Goal: Task Accomplishment & Management: Manage account settings

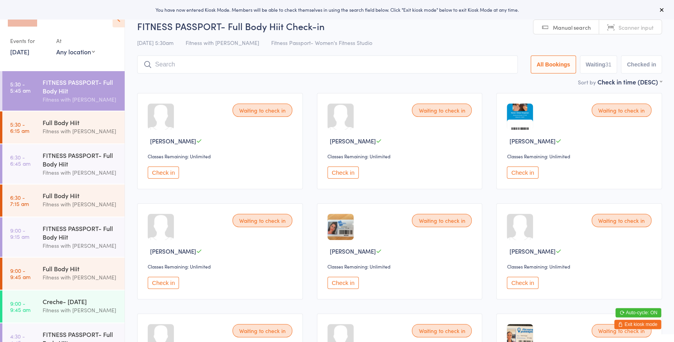
click at [78, 49] on select "Any location Women's Fitness Studio- [STREET_ADDRESS], [GEOGRAPHIC_DATA] Fitnes…" at bounding box center [75, 51] width 39 height 9
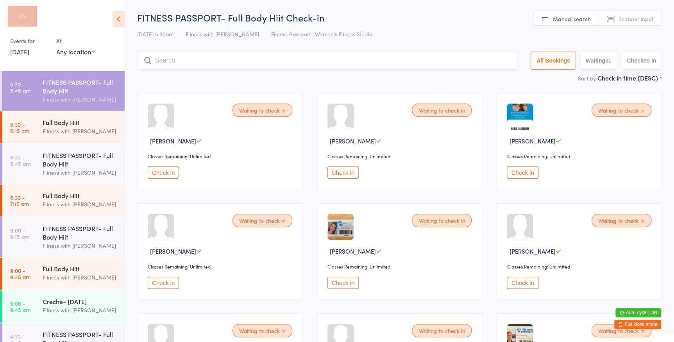
select select "0"
click at [56, 47] on select "Any location Women's Fitness Studio- 14 Madden Street, Aitkenvale Fitness Passp…" at bounding box center [75, 51] width 39 height 9
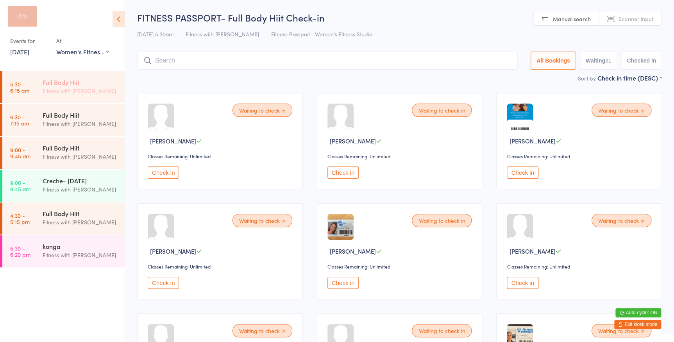
drag, startPoint x: 109, startPoint y: 88, endPoint x: 89, endPoint y: 79, distance: 21.5
click at [109, 88] on div "Fitness with [PERSON_NAME]" at bounding box center [80, 90] width 75 height 9
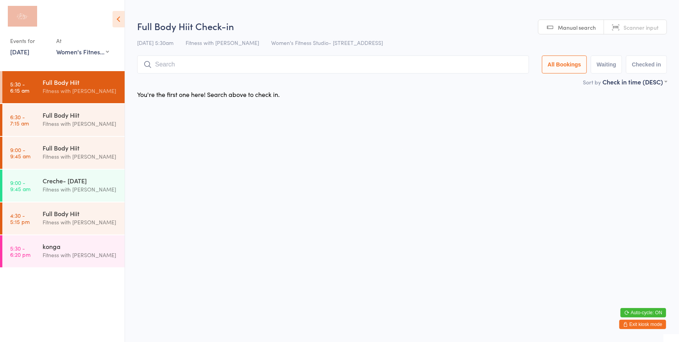
click at [623, 25] on link "Scanner input" at bounding box center [635, 27] width 63 height 15
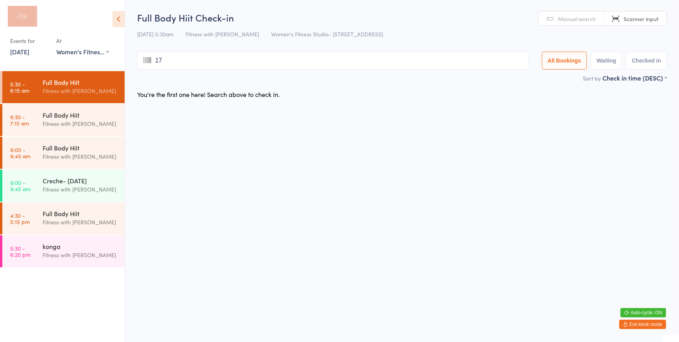
type input "177"
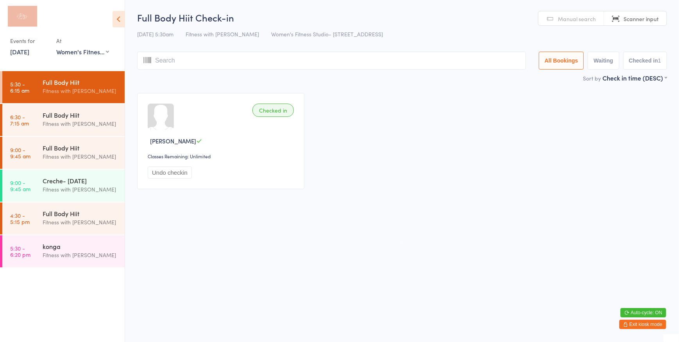
click at [582, 13] on link "Manual search" at bounding box center [572, 18] width 66 height 15
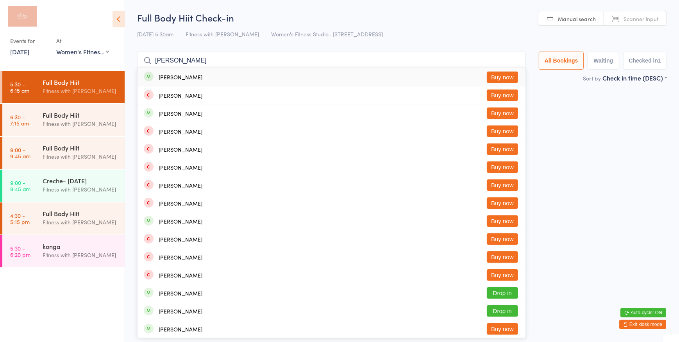
type input "sophie thomson"
click at [221, 78] on div "Sophie Thomson Buy now" at bounding box center [332, 77] width 388 height 18
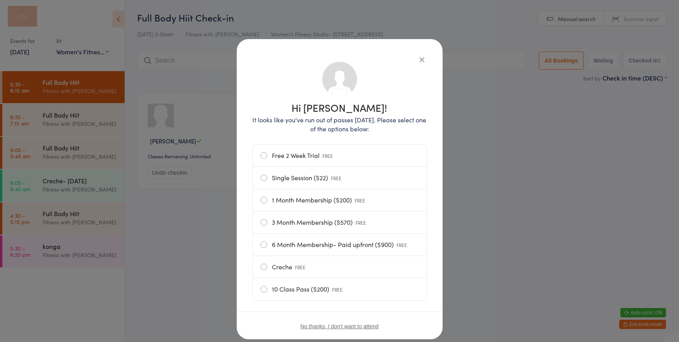
click at [418, 59] on icon "button" at bounding box center [422, 59] width 9 height 9
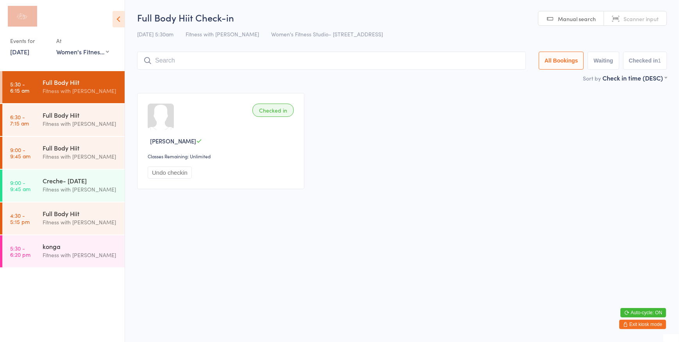
click at [361, 58] on input "search" at bounding box center [331, 61] width 389 height 18
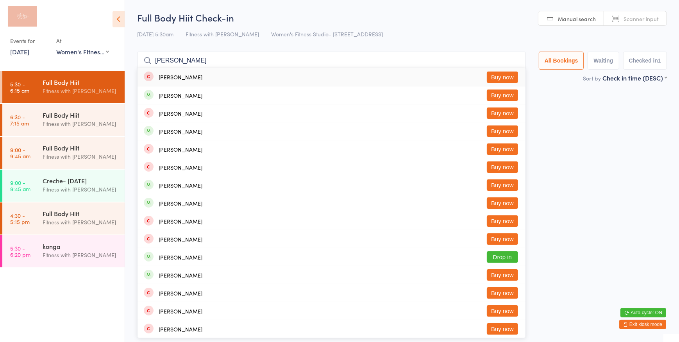
type input "nicole skipsey"
click at [514, 59] on input "nicole skipsey" at bounding box center [331, 61] width 389 height 18
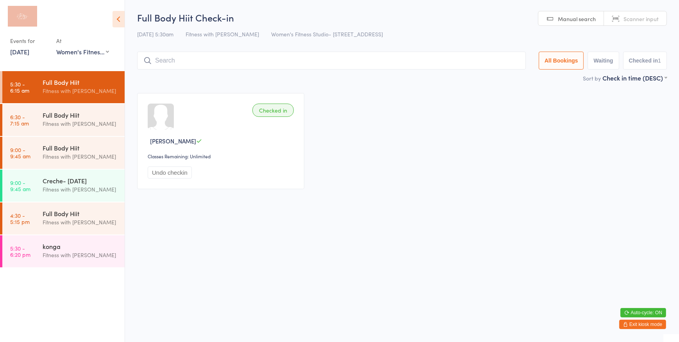
click at [651, 20] on span "Scanner input" at bounding box center [641, 19] width 35 height 8
type input "162"
type input "1307"
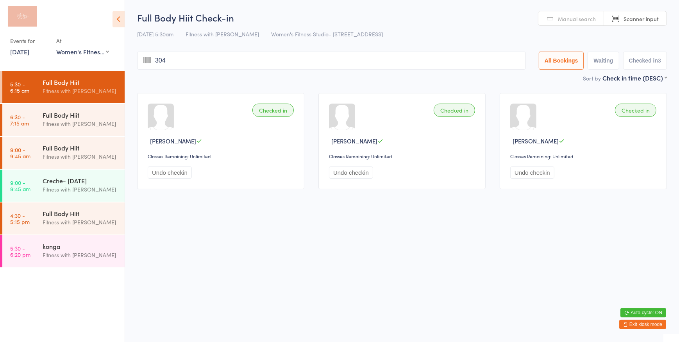
type input "3042"
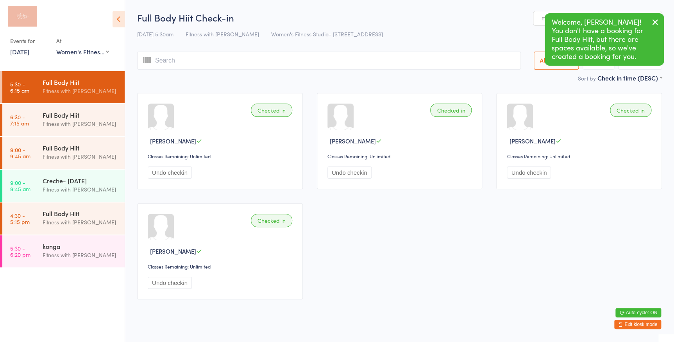
click at [656, 22] on icon "button" at bounding box center [655, 22] width 9 height 10
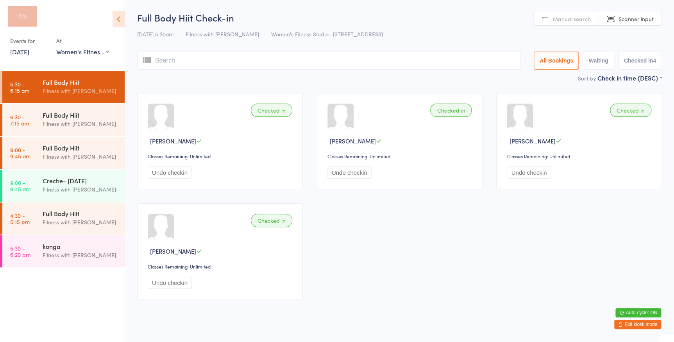
click at [578, 20] on span "Manual search" at bounding box center [572, 19] width 38 height 8
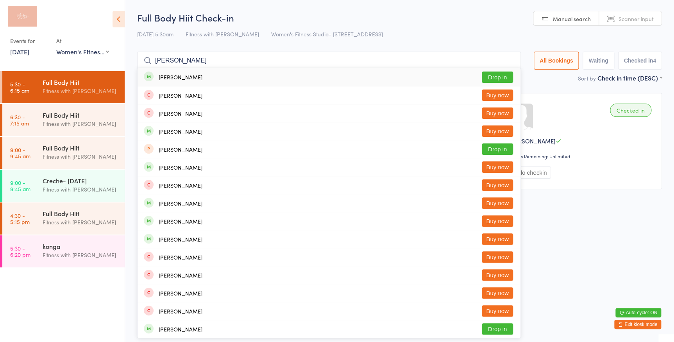
type input "lester"
click at [497, 76] on button "Drop in" at bounding box center [497, 77] width 31 height 11
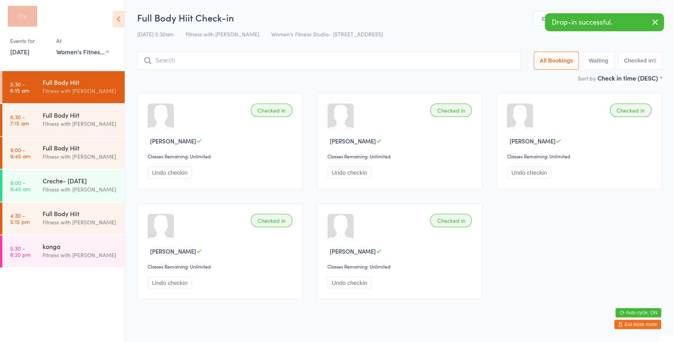
drag, startPoint x: 641, startPoint y: 324, endPoint x: 160, endPoint y: 229, distance: 490.0
click at [641, 324] on button "Exit kiosk mode" at bounding box center [637, 324] width 47 height 9
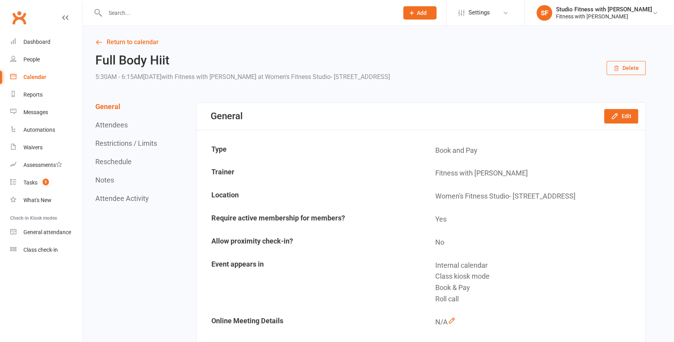
click at [123, 12] on input "text" at bounding box center [248, 12] width 290 height 11
type input "lester amanda"
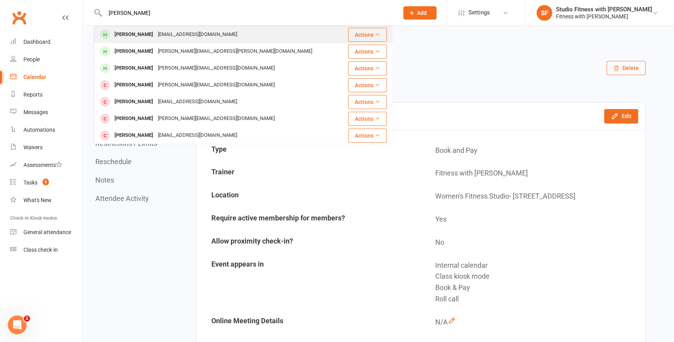
click at [122, 36] on div "[PERSON_NAME]" at bounding box center [133, 34] width 43 height 11
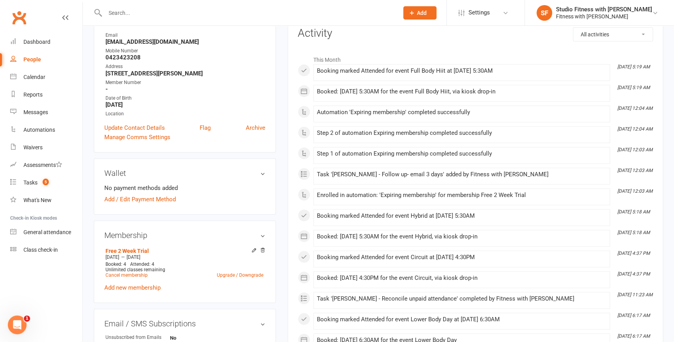
scroll to position [106, 0]
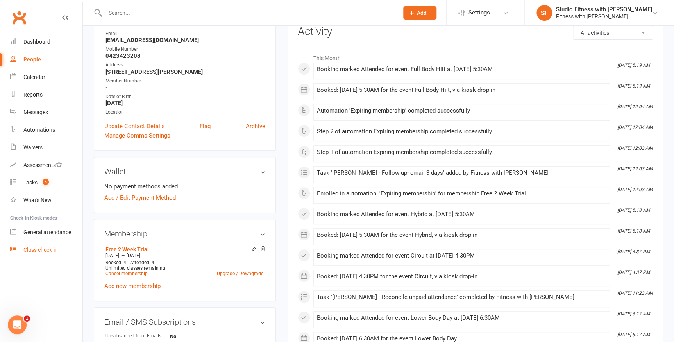
click at [41, 247] on div "Class check-in" at bounding box center [40, 250] width 34 height 6
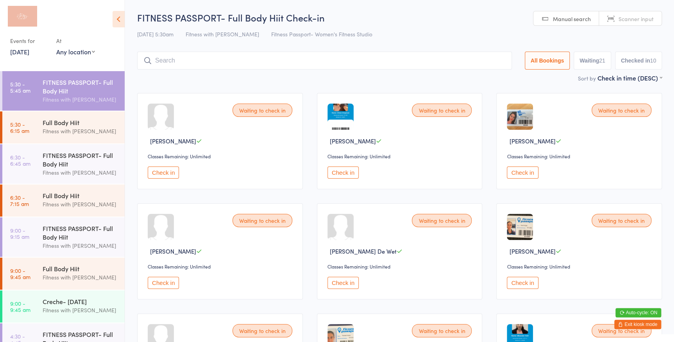
click at [80, 52] on select "Any location Women's Fitness Studio- 14 Madden Street, Aitkenvale Fitness Passp…" at bounding box center [75, 51] width 39 height 9
select select "0"
click at [56, 47] on select "Any location Women's Fitness Studio- [STREET_ADDRESS], [GEOGRAPHIC_DATA] Fitnes…" at bounding box center [75, 51] width 39 height 9
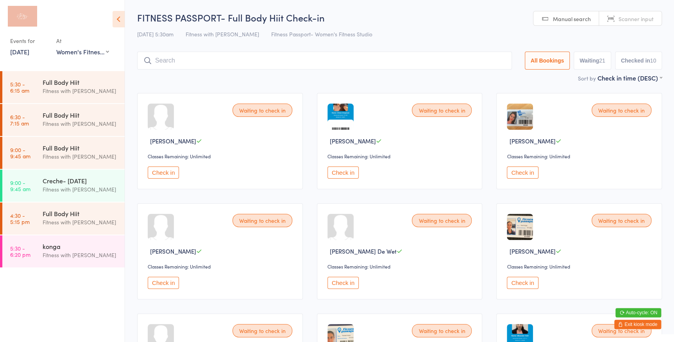
click at [638, 21] on span "Scanner input" at bounding box center [636, 19] width 35 height 8
click at [68, 89] on div "Fitness with [PERSON_NAME]" at bounding box center [80, 90] width 75 height 9
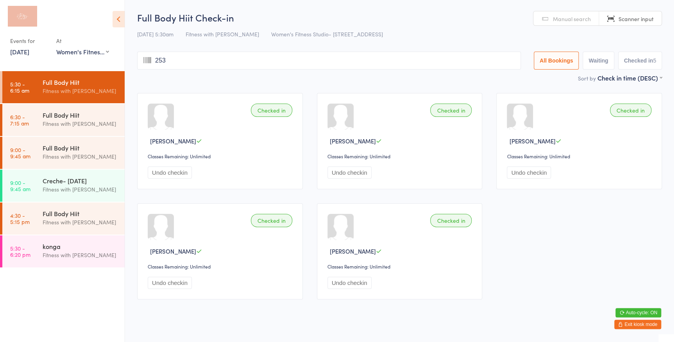
type input "2530"
type input "1489"
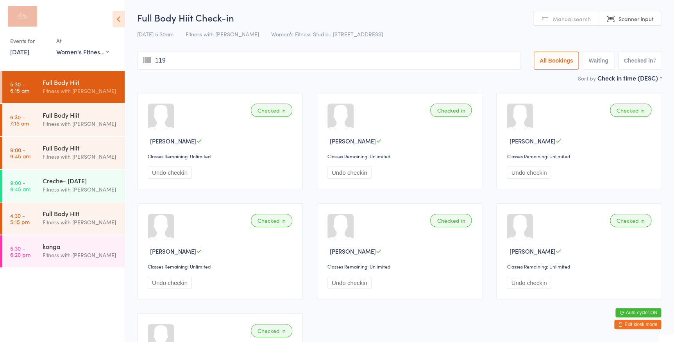
type input "1191"
click at [563, 18] on span "Manual search" at bounding box center [572, 19] width 38 height 8
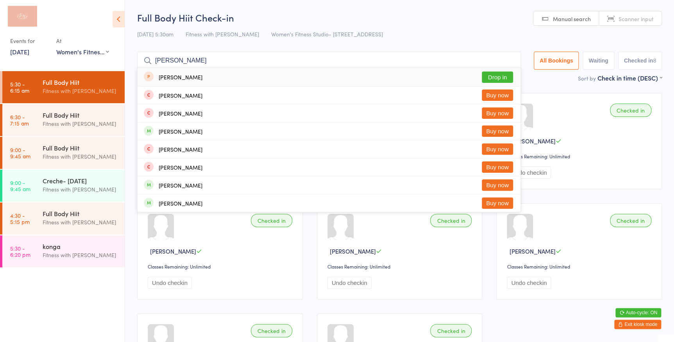
type input "goebel"
click at [489, 77] on button "Drop in" at bounding box center [497, 77] width 31 height 11
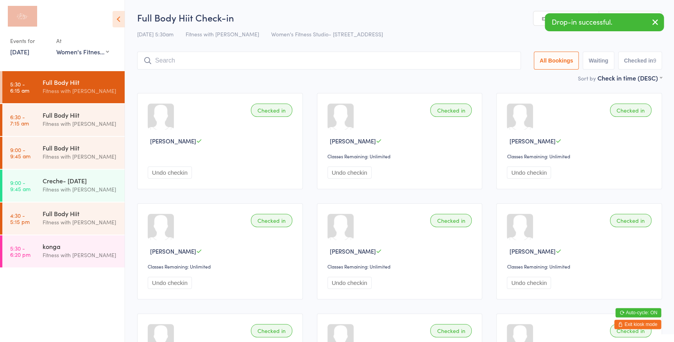
click at [654, 21] on icon "button" at bounding box center [655, 22] width 9 height 10
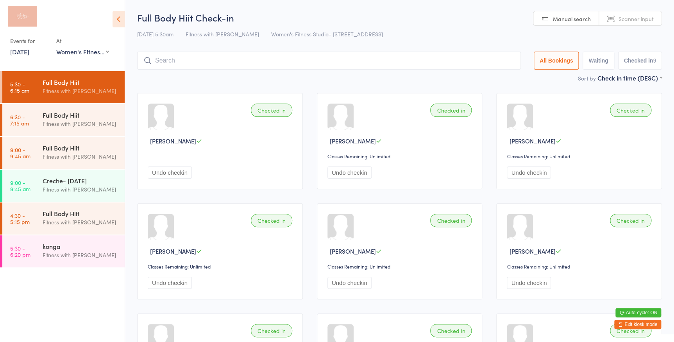
click at [619, 20] on link "Scanner input" at bounding box center [630, 18] width 63 height 15
click at [562, 18] on span "Manual search" at bounding box center [572, 19] width 38 height 8
type input "a"
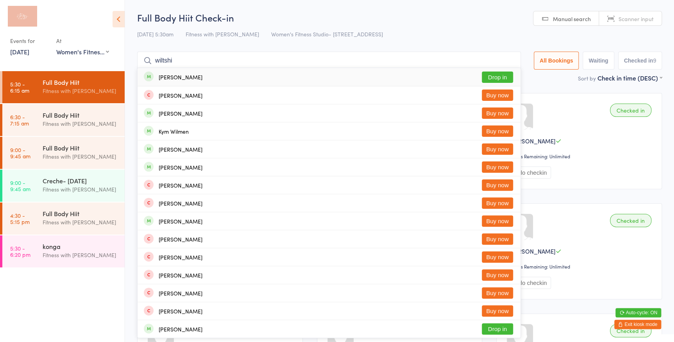
type input "wiltshi"
click at [485, 78] on button "Drop in" at bounding box center [497, 77] width 31 height 11
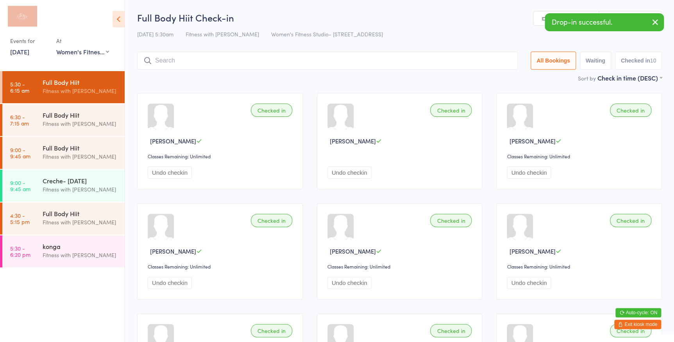
click at [657, 24] on icon "button" at bounding box center [655, 22] width 9 height 10
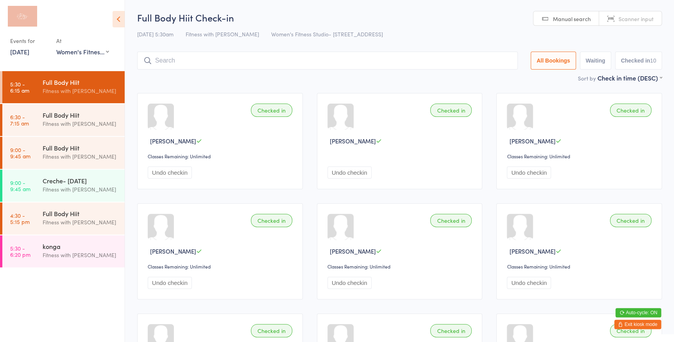
click at [620, 14] on link "Scanner input" at bounding box center [630, 18] width 63 height 15
type input "1374"
click at [93, 186] on div "Fitness with [PERSON_NAME]" at bounding box center [80, 189] width 75 height 9
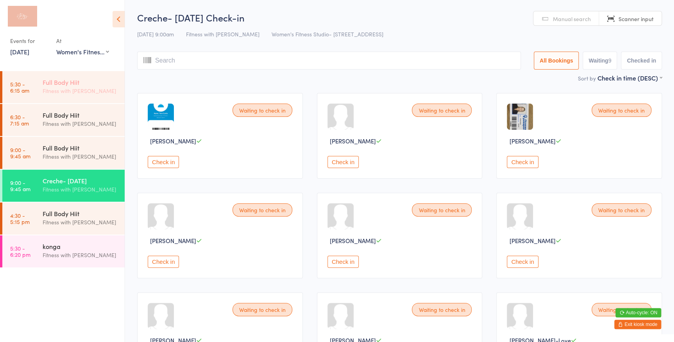
click at [39, 81] on link "5:30 - 6:15 am Full Body Hiit Fitness with [PERSON_NAME]" at bounding box center [63, 87] width 122 height 32
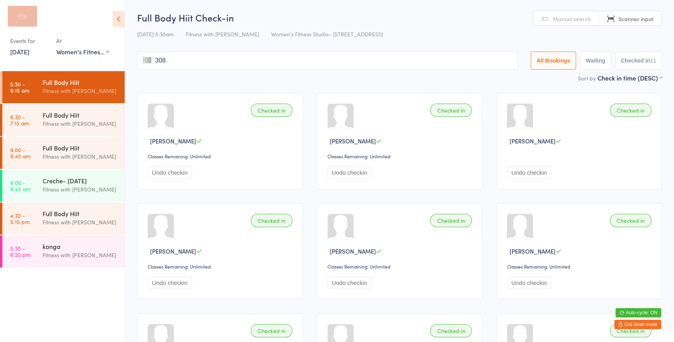
type input "3080"
type input "1332"
type input "838"
type input "2505"
click at [558, 20] on span "Manual search" at bounding box center [572, 19] width 38 height 8
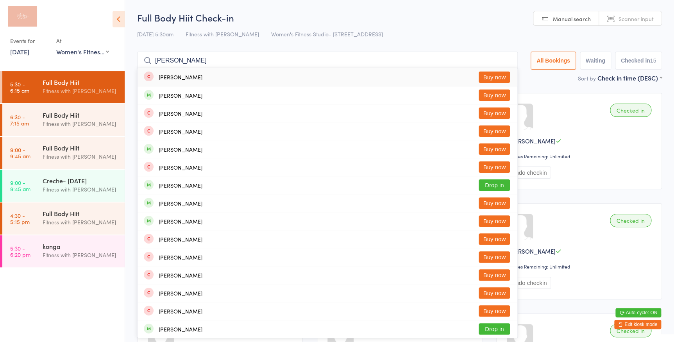
type input "swanson"
click at [505, 80] on button "Buy now" at bounding box center [494, 77] width 31 height 11
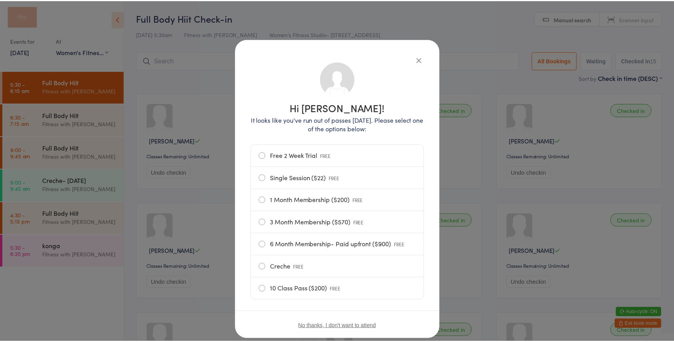
scroll to position [19, 0]
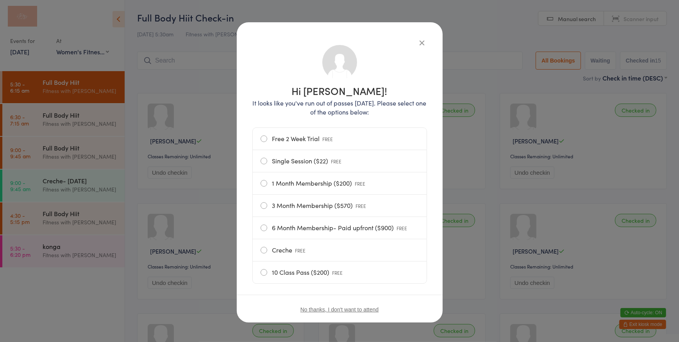
click at [263, 159] on label "Single Session ($22) FREE" at bounding box center [340, 161] width 158 height 22
click at [0, 0] on input "Single Session ($22) FREE" at bounding box center [0, 0] width 0 height 0
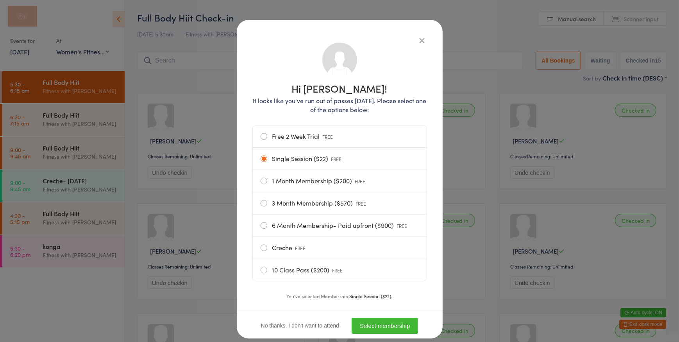
click at [388, 324] on button "Select membership" at bounding box center [385, 326] width 66 height 16
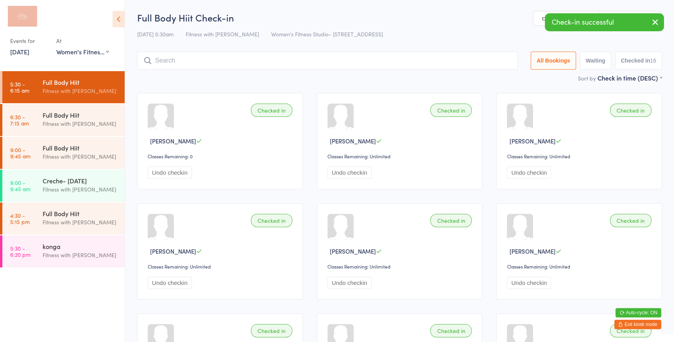
click at [656, 25] on icon "button" at bounding box center [655, 22] width 9 height 10
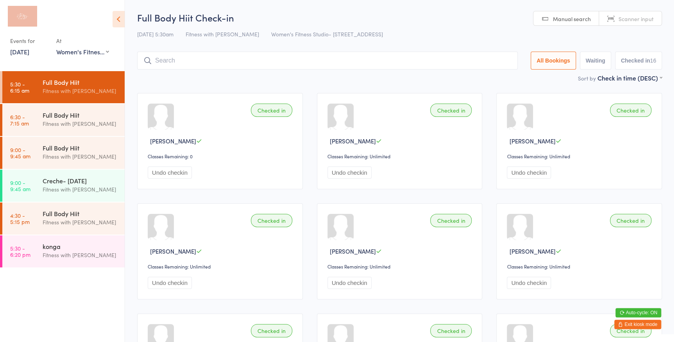
click at [647, 17] on span "Scanner input" at bounding box center [636, 19] width 35 height 8
type input "1368"
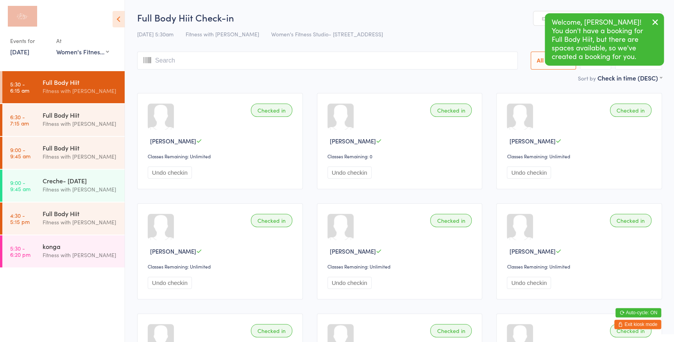
click at [652, 17] on icon "button" at bounding box center [655, 22] width 9 height 10
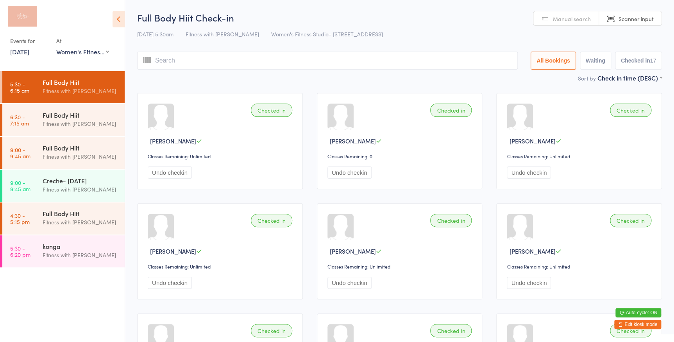
click at [433, 55] on input "search" at bounding box center [327, 61] width 381 height 18
type input "1032110321"
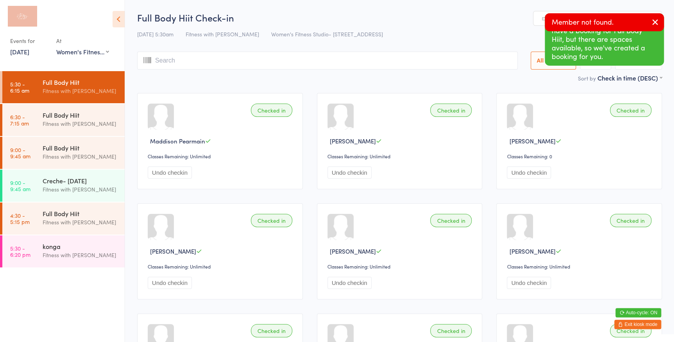
click at [654, 18] on icon "button" at bounding box center [655, 22] width 9 height 10
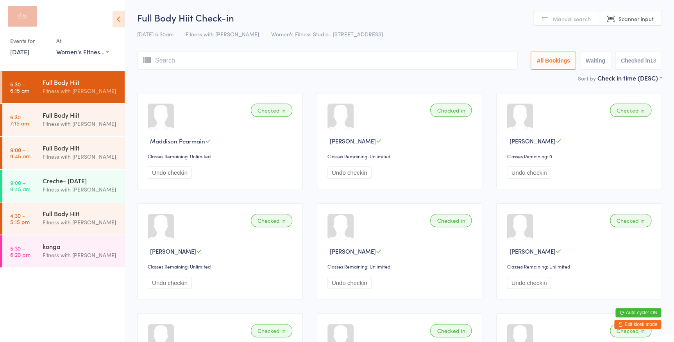
click at [308, 54] on input "search" at bounding box center [327, 61] width 381 height 18
click at [644, 322] on button "Exit kiosk mode" at bounding box center [637, 324] width 47 height 9
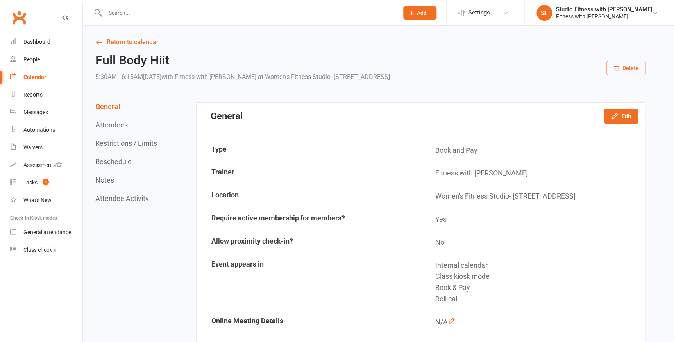
click at [127, 16] on input "text" at bounding box center [248, 12] width 290 height 11
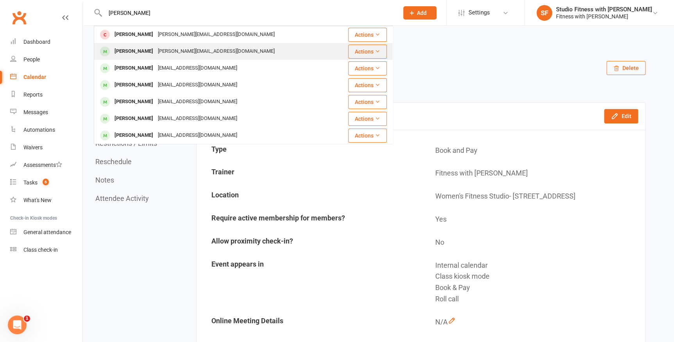
type input "sara sw"
click at [147, 50] on div "[PERSON_NAME]" at bounding box center [133, 51] width 43 height 11
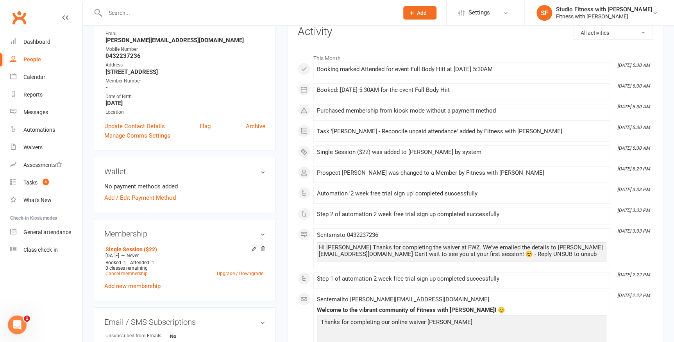
scroll to position [142, 0]
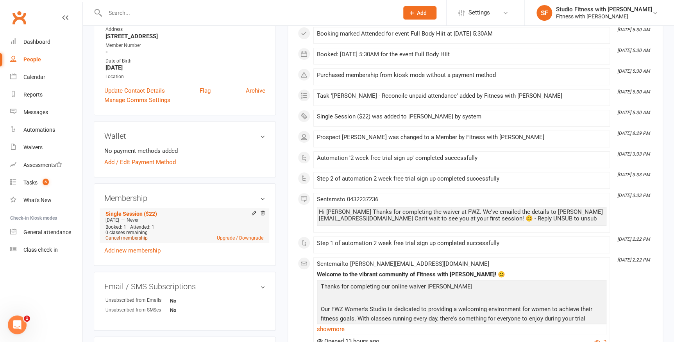
click at [133, 238] on link "Cancel membership" at bounding box center [127, 237] width 42 height 5
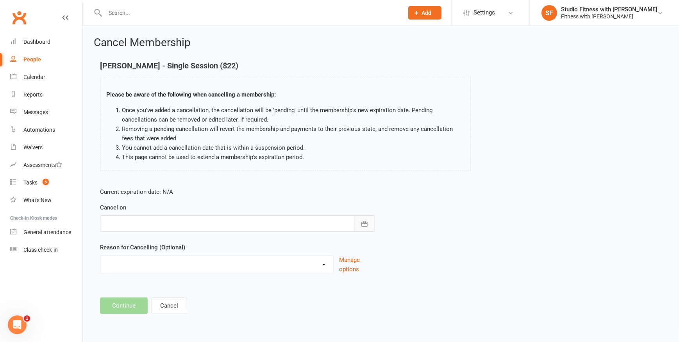
click at [367, 224] on icon "button" at bounding box center [365, 224] width 8 height 8
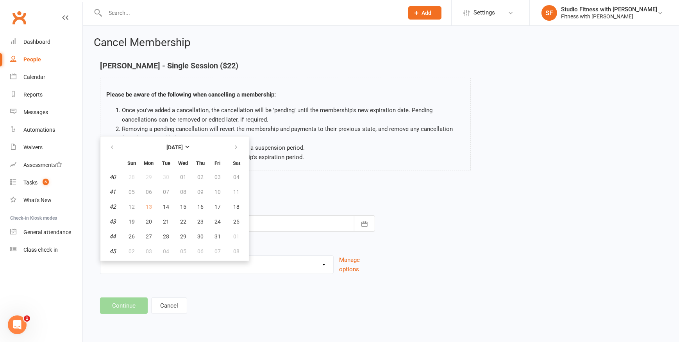
click at [268, 193] on p "Current expiration date: N/A" at bounding box center [237, 191] width 275 height 9
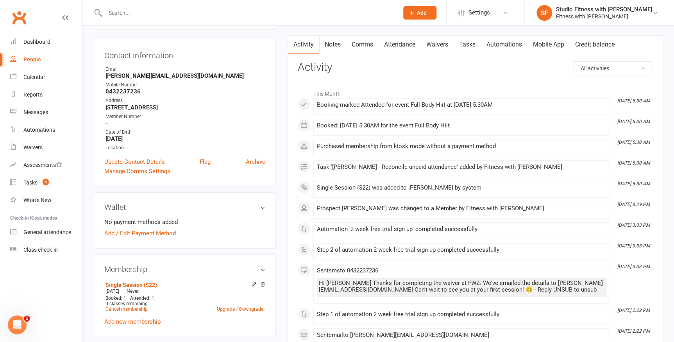
scroll to position [142, 0]
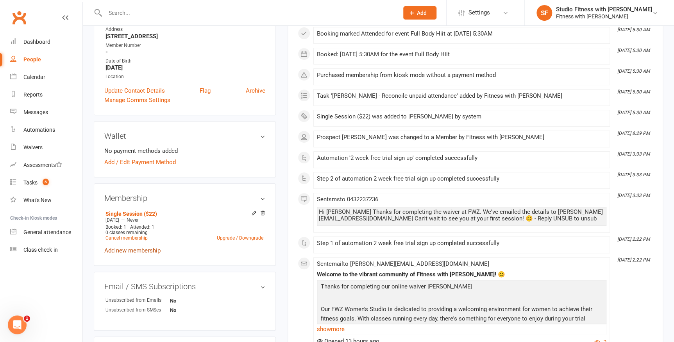
click at [137, 250] on link "Add new membership" at bounding box center [132, 250] width 56 height 7
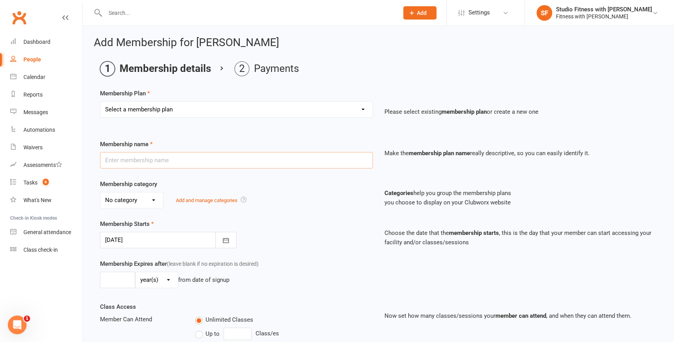
click at [131, 164] on input "text" at bounding box center [236, 160] width 273 height 16
type input "Free 2 Week Trial"
click at [126, 109] on select "Select a membership plan Free 2 Week Trial Single Session ($22) 1 Month Members…" at bounding box center [236, 110] width 272 height 16
click at [94, 67] on main "Membership details Payments Membership Plan Select a membership plan Free 2 Wee…" at bounding box center [378, 253] width 569 height 384
click at [366, 107] on select "Select a membership plan Free 2 Week Trial Single Session ($22) 1 Month Members…" at bounding box center [236, 110] width 272 height 16
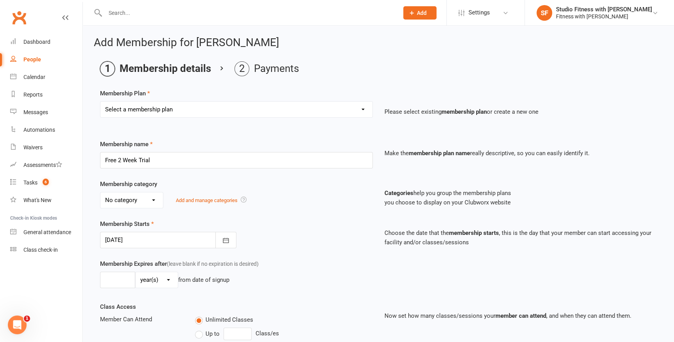
select select "0"
click at [100, 102] on select "Select a membership plan Free 2 Week Trial Single Session ($22) 1 Month Members…" at bounding box center [236, 110] width 272 height 16
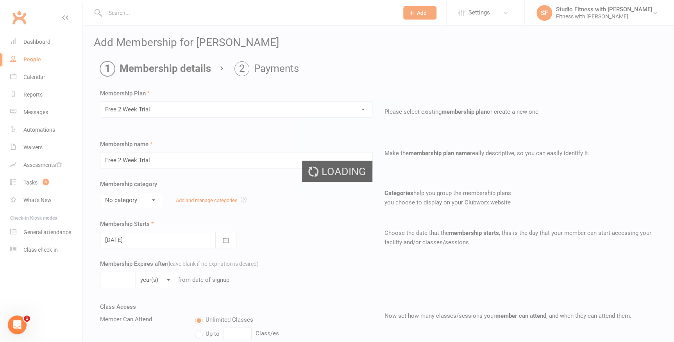
select select "2"
type input "15"
select select "0"
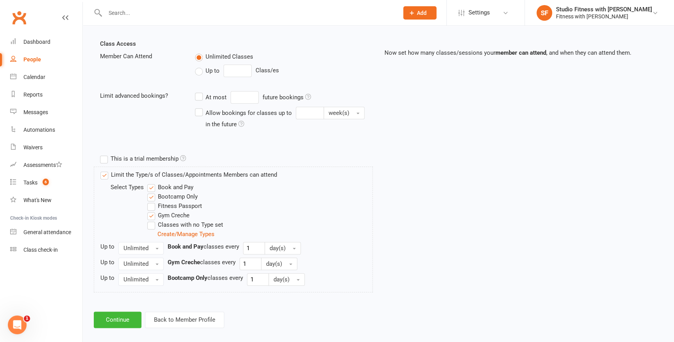
scroll to position [271, 0]
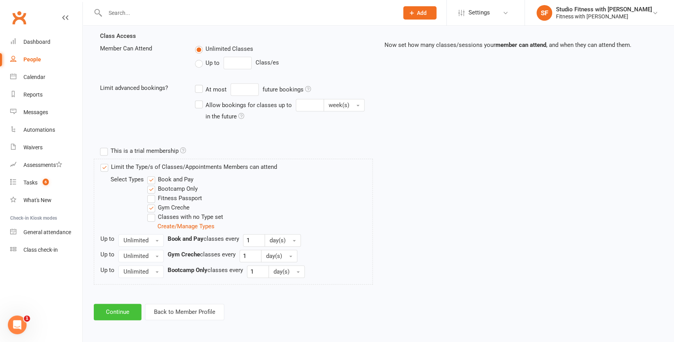
click at [123, 312] on button "Continue" at bounding box center [118, 312] width 48 height 16
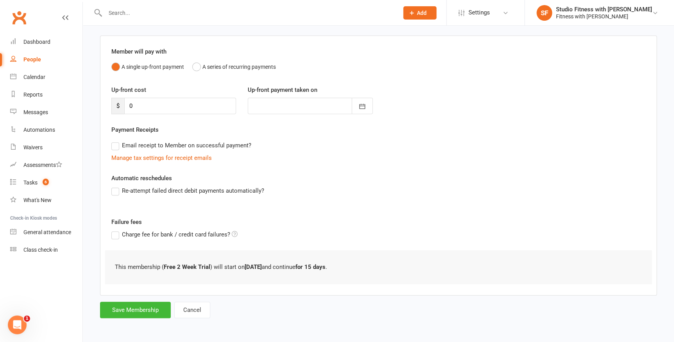
scroll to position [0, 0]
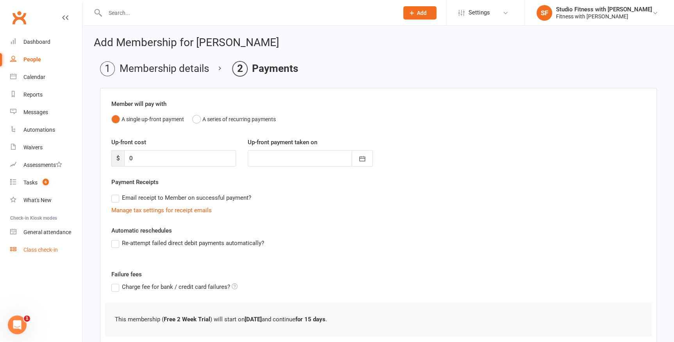
click at [21, 249] on link "Class check-in" at bounding box center [46, 250] width 72 height 18
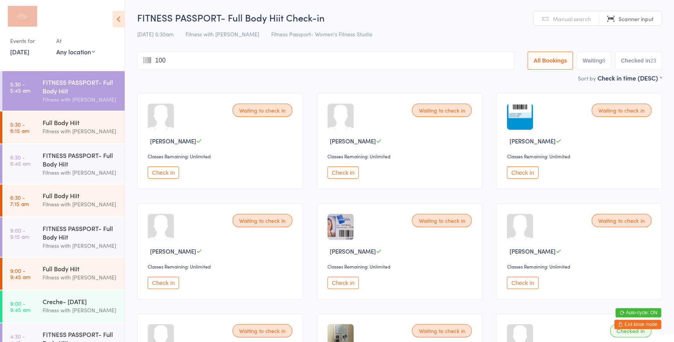
type input "1008"
type input "283"
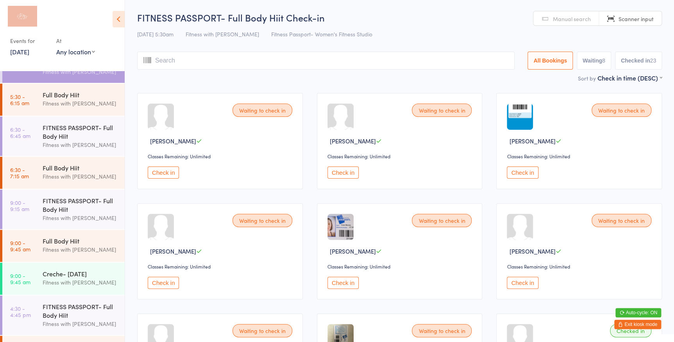
scroll to position [35, 0]
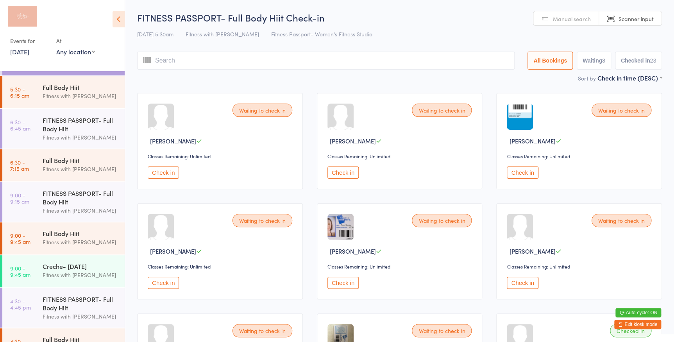
click at [88, 53] on select "Any location Women's Fitness Studio- [STREET_ADDRESS], [GEOGRAPHIC_DATA] Fitnes…" at bounding box center [75, 51] width 39 height 9
select select "0"
click at [56, 47] on select "Any location Women's Fitness Studio- [STREET_ADDRESS], [GEOGRAPHIC_DATA] Fitnes…" at bounding box center [75, 51] width 39 height 9
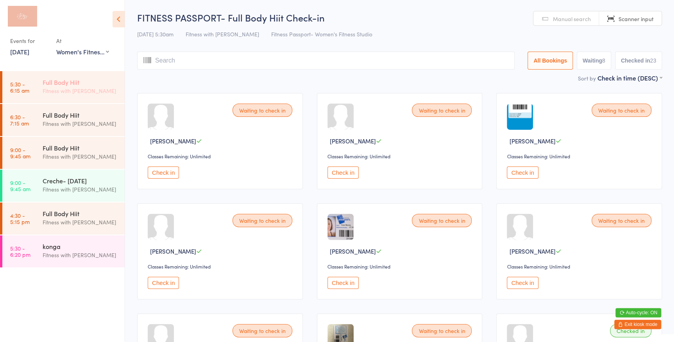
click at [92, 86] on div "Fitness with [PERSON_NAME]" at bounding box center [80, 90] width 75 height 9
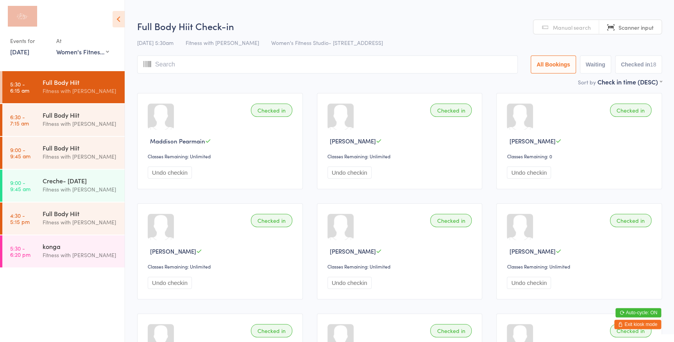
scroll to position [35, 0]
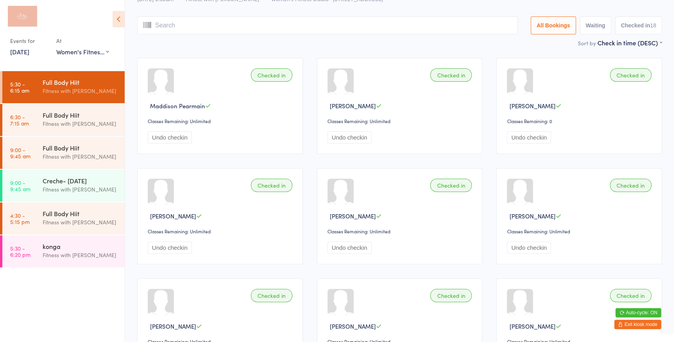
click at [654, 324] on button "Exit kiosk mode" at bounding box center [637, 324] width 47 height 9
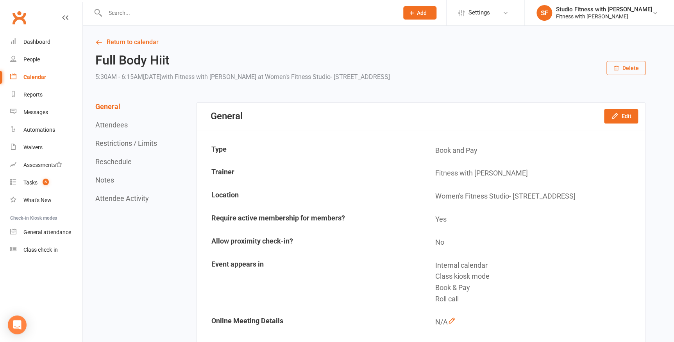
click at [223, 13] on input "text" at bounding box center [248, 12] width 290 height 11
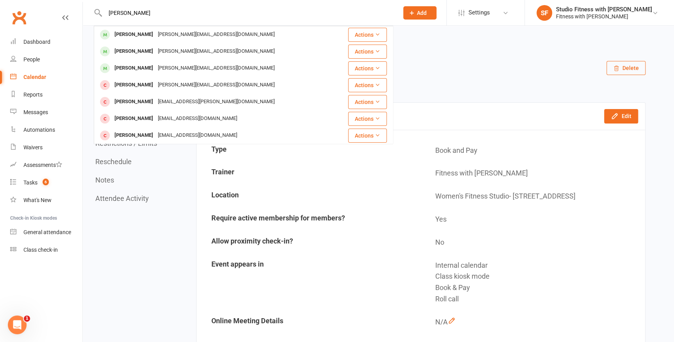
type input "[PERSON_NAME]"
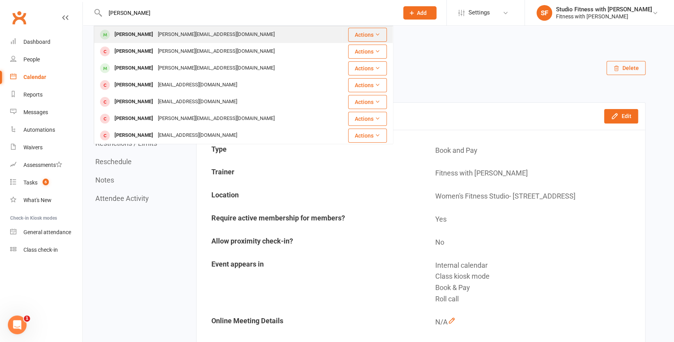
click at [236, 32] on div "[PERSON_NAME] [PERSON_NAME][EMAIL_ADDRESS][DOMAIN_NAME]" at bounding box center [219, 35] width 248 height 16
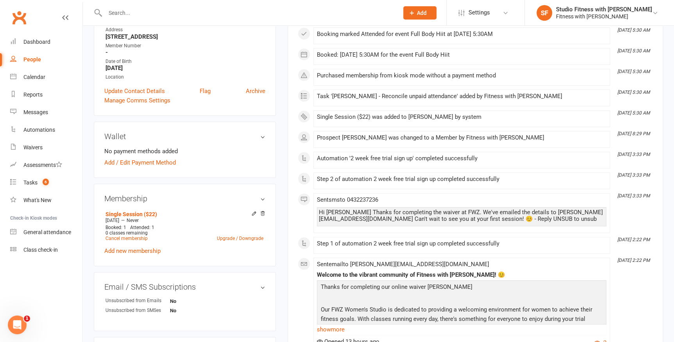
scroll to position [142, 0]
click at [252, 213] on icon at bounding box center [253, 212] width 5 height 5
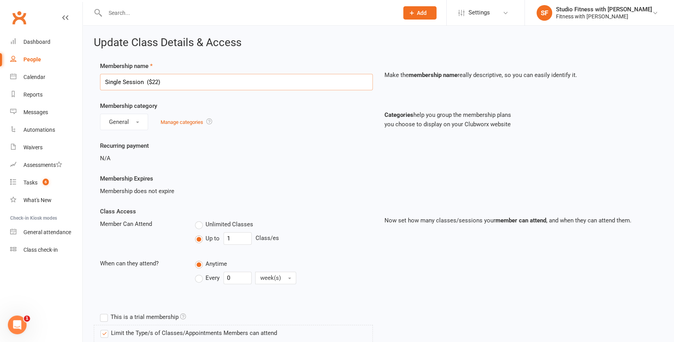
click at [319, 85] on input "Single Session ($22)" at bounding box center [236, 82] width 273 height 16
click at [274, 175] on div "Membership Expires Membership does not expire" at bounding box center [236, 185] width 284 height 22
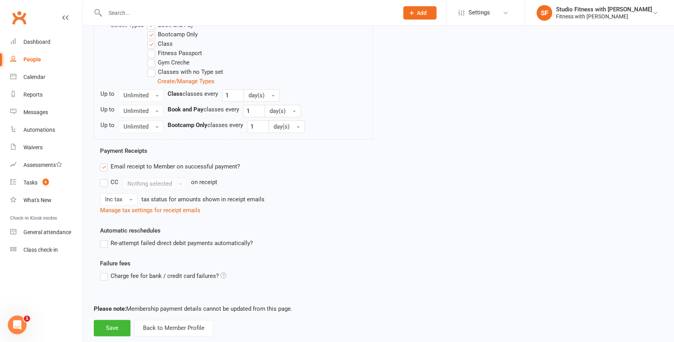
scroll to position [301, 0]
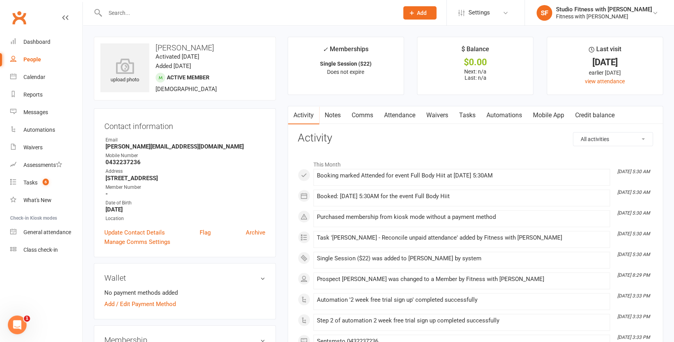
scroll to position [106, 0]
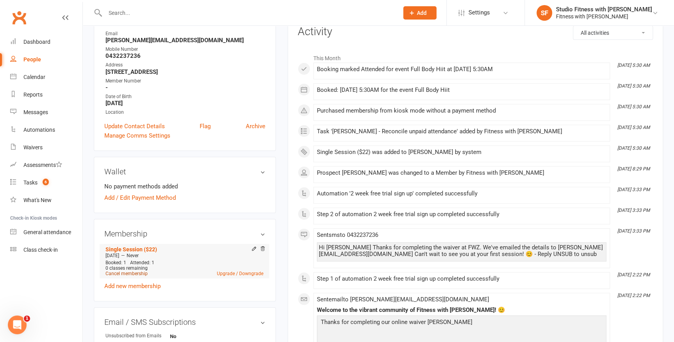
click at [138, 274] on link "Cancel membership" at bounding box center [127, 273] width 42 height 5
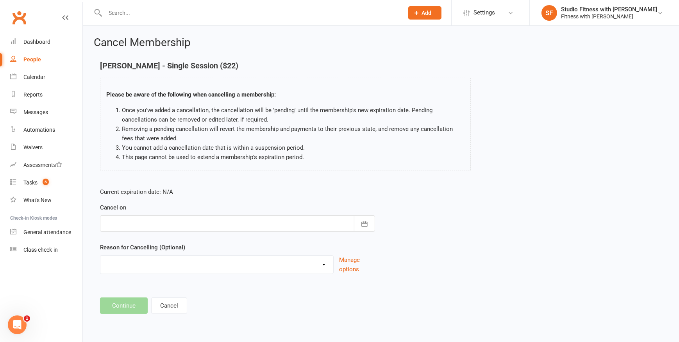
click at [68, 17] on div "Clubworx" at bounding box center [41, 22] width 82 height 29
click at [65, 19] on icon at bounding box center [65, 17] width 6 height 6
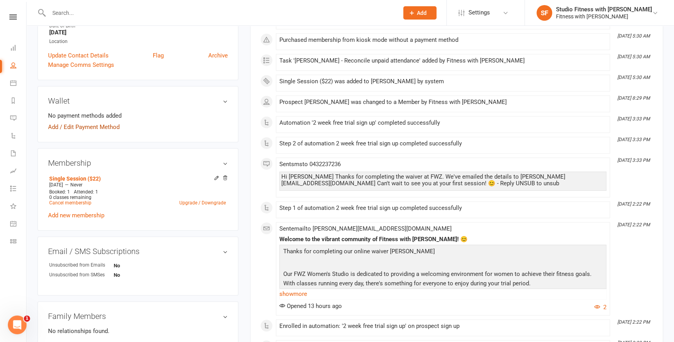
scroll to position [177, 0]
click at [85, 213] on link "Add new membership" at bounding box center [76, 214] width 56 height 7
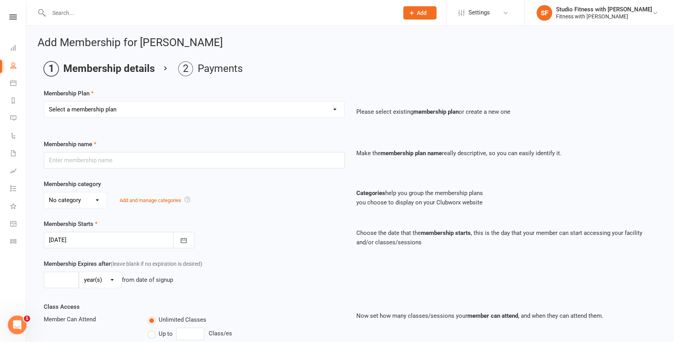
click at [63, 107] on select "Select a membership plan Free 2 Week Trial Single Session ($22) 1 Month Members…" at bounding box center [194, 110] width 300 height 16
select select "0"
click at [44, 102] on select "Select a membership plan Free 2 Week Trial Single Session ($22) 1 Month Members…" at bounding box center [194, 110] width 300 height 16
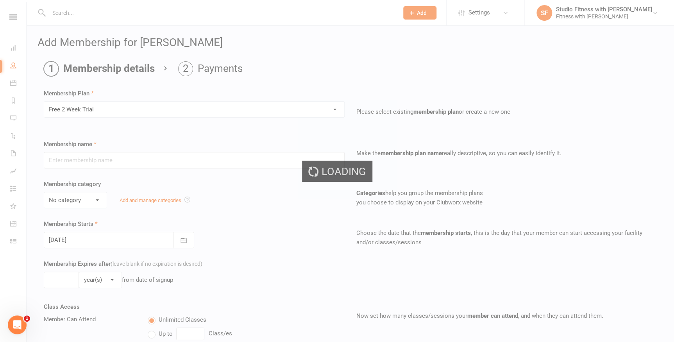
type input "Free 2 Week Trial"
select select "2"
type input "15"
select select "0"
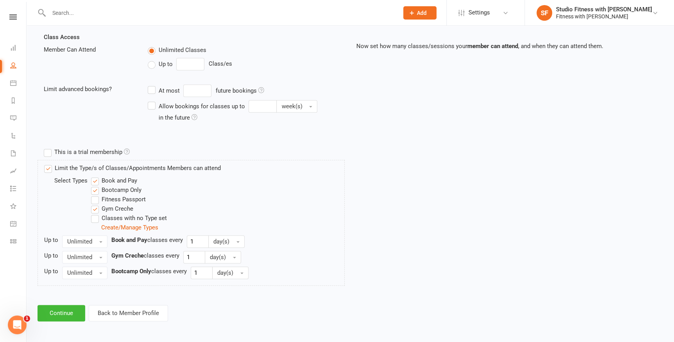
scroll to position [271, 0]
click at [43, 308] on button "Continue" at bounding box center [62, 312] width 48 height 16
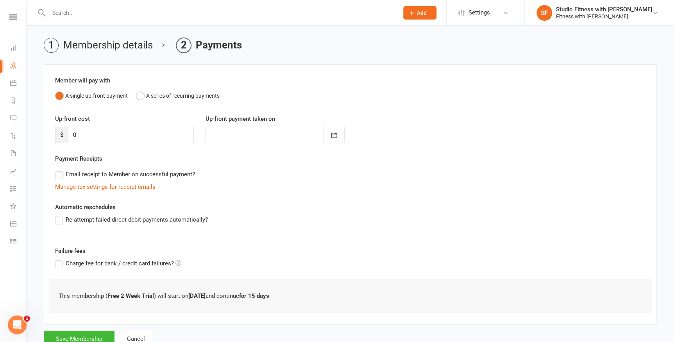
scroll to position [35, 0]
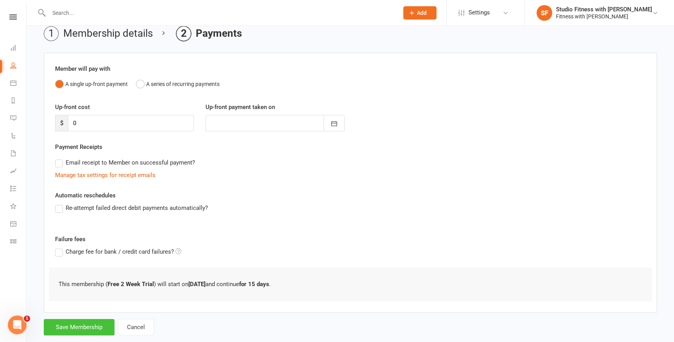
click at [79, 324] on button "Save Membership" at bounding box center [79, 327] width 71 height 16
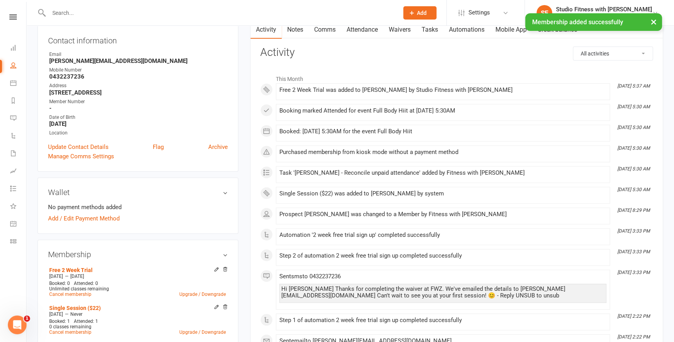
scroll to position [142, 0]
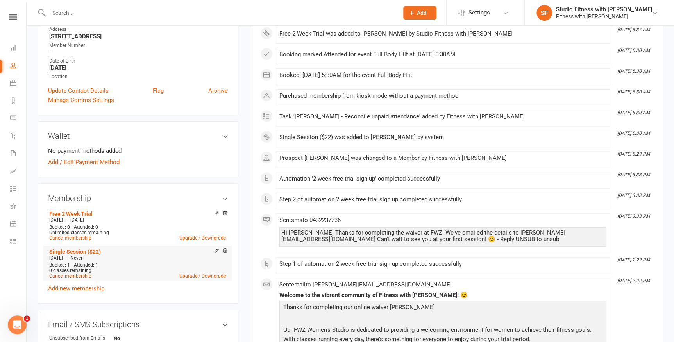
click at [76, 277] on link "Cancel membership" at bounding box center [70, 275] width 42 height 5
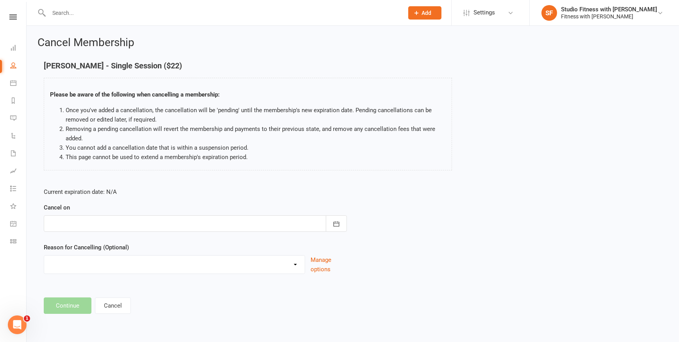
click at [93, 224] on div at bounding box center [195, 223] width 303 height 16
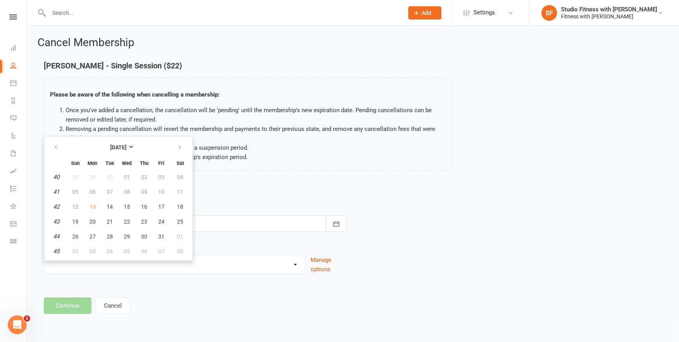
click at [93, 203] on td "13" at bounding box center [92, 207] width 16 height 14
click at [93, 205] on td "13" at bounding box center [92, 207] width 16 height 14
click at [93, 207] on td "13" at bounding box center [92, 207] width 16 height 14
click at [399, 216] on div "Current expiration date: N/A Cancel on [DATE] Sun Mon Tue Wed Thu Fri Sat 40 28…" at bounding box center [353, 233] width 630 height 104
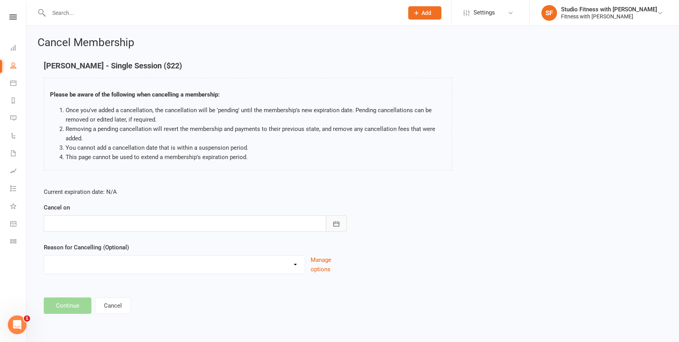
click at [341, 224] on button "button" at bounding box center [336, 223] width 21 height 16
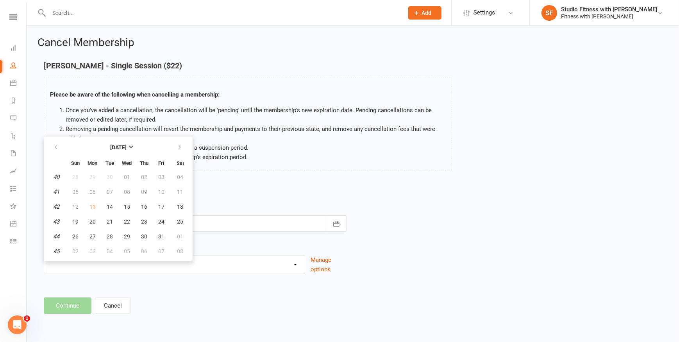
click at [91, 205] on td "13" at bounding box center [92, 207] width 16 height 14
click at [107, 205] on span "14" at bounding box center [110, 207] width 6 height 6
type input "[DATE]"
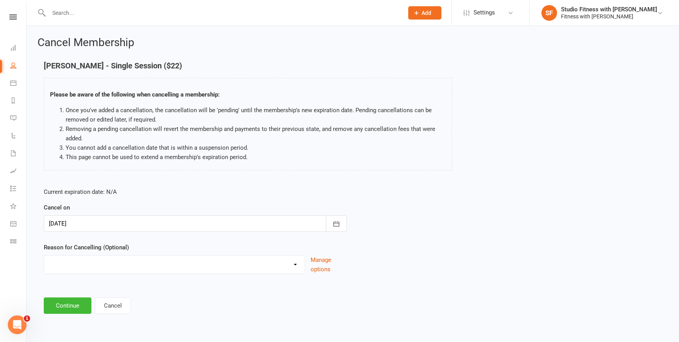
click at [295, 264] on select "Holiday Injury Other reason" at bounding box center [174, 264] width 261 height 16
click at [297, 257] on select "Holiday Injury Other reason" at bounding box center [174, 264] width 261 height 16
select select "2"
click at [44, 256] on select "Holiday Injury Other reason" at bounding box center [174, 264] width 261 height 16
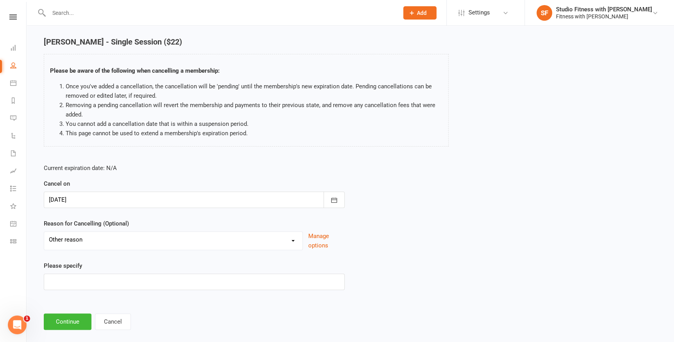
scroll to position [35, 0]
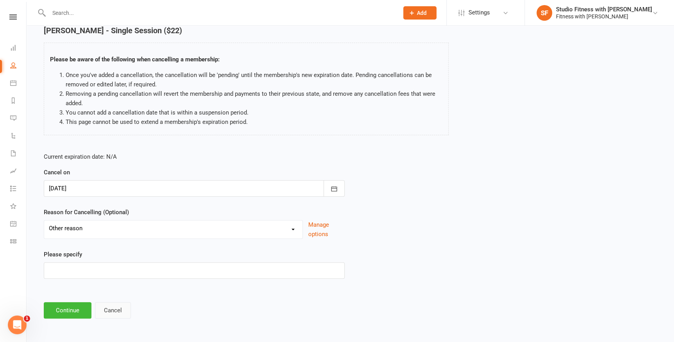
click at [113, 312] on button "Cancel" at bounding box center [113, 310] width 36 height 16
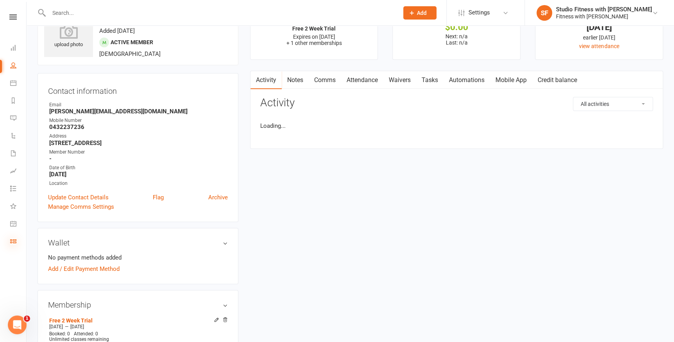
click at [12, 243] on icon at bounding box center [13, 241] width 6 height 6
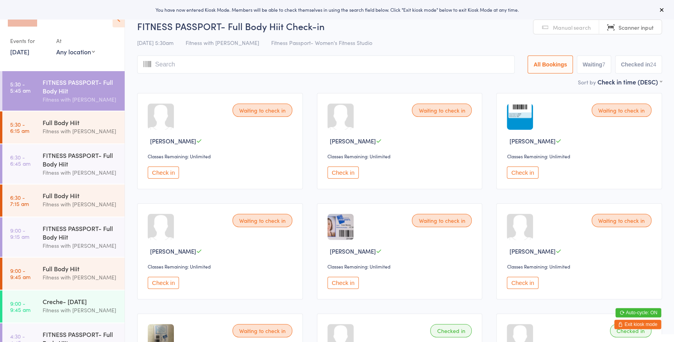
click at [69, 55] on select "Any location Women's Fitness Studio- [STREET_ADDRESS], [GEOGRAPHIC_DATA] Fitnes…" at bounding box center [75, 51] width 39 height 9
select select "0"
click at [56, 47] on select "Any location Women's Fitness Studio- [STREET_ADDRESS], [GEOGRAPHIC_DATA] Fitnes…" at bounding box center [75, 51] width 39 height 9
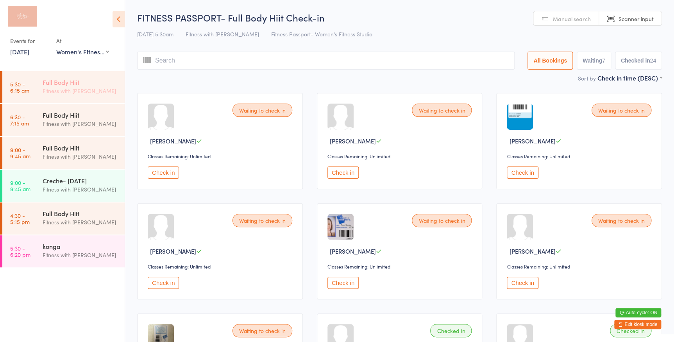
click at [86, 73] on div "Full Body Hiit Fitness with [PERSON_NAME]" at bounding box center [84, 86] width 82 height 31
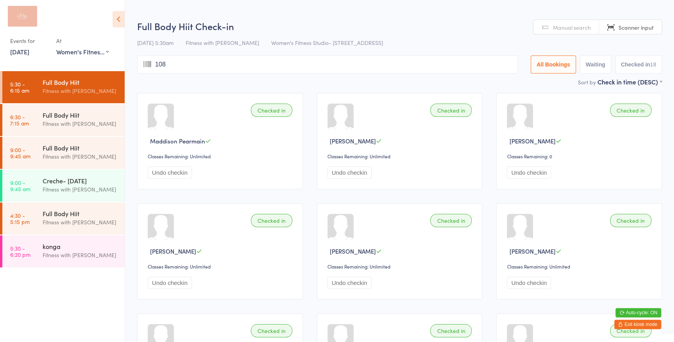
type input "1080"
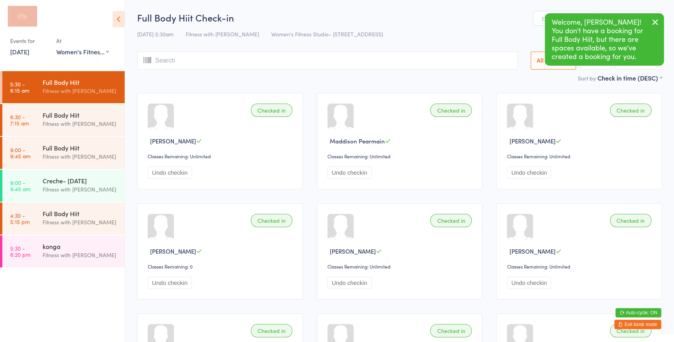
click at [656, 21] on icon "button" at bounding box center [655, 22] width 9 height 10
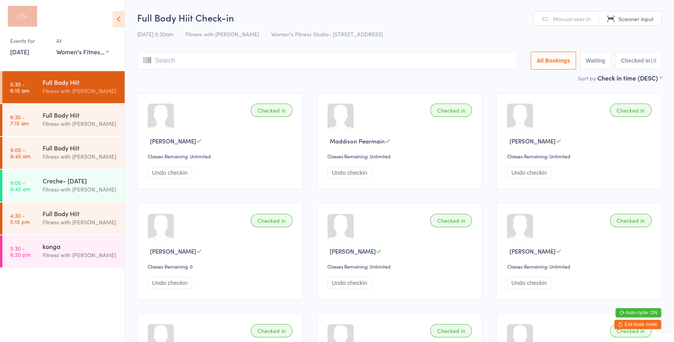
click at [507, 61] on input "search" at bounding box center [327, 61] width 381 height 18
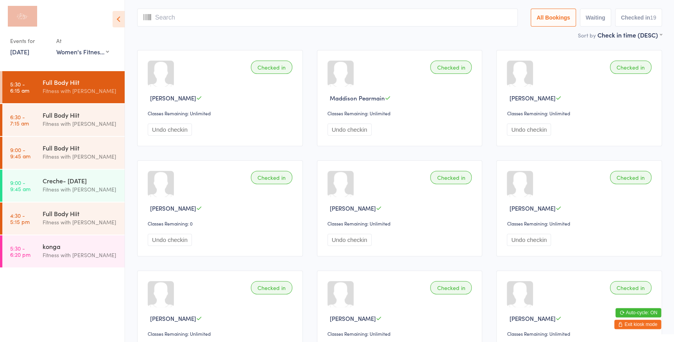
scroll to position [52, 0]
